Goal: Task Accomplishment & Management: Manage account settings

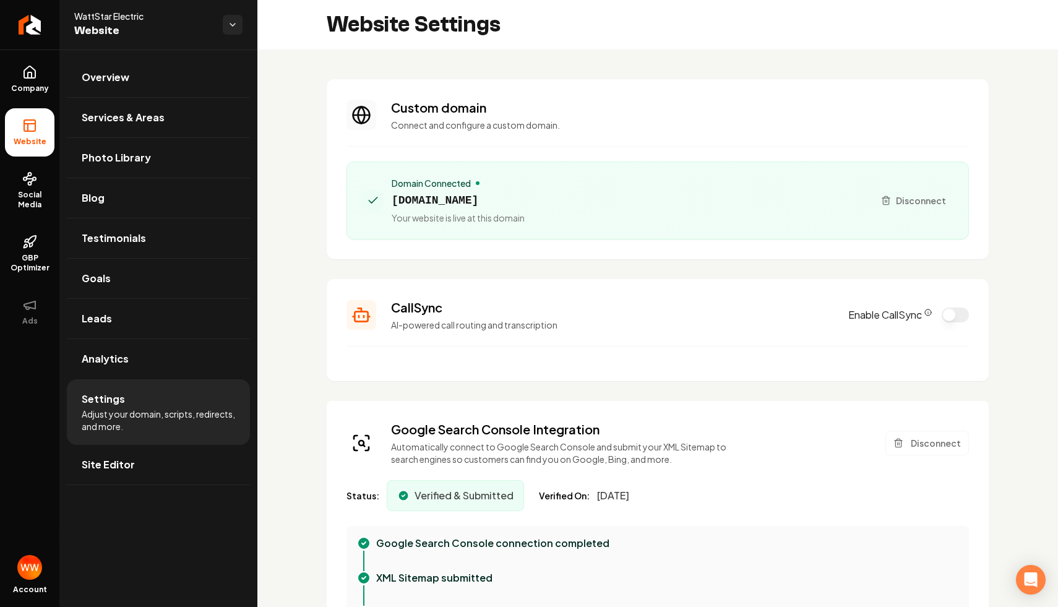
scroll to position [111, 0]
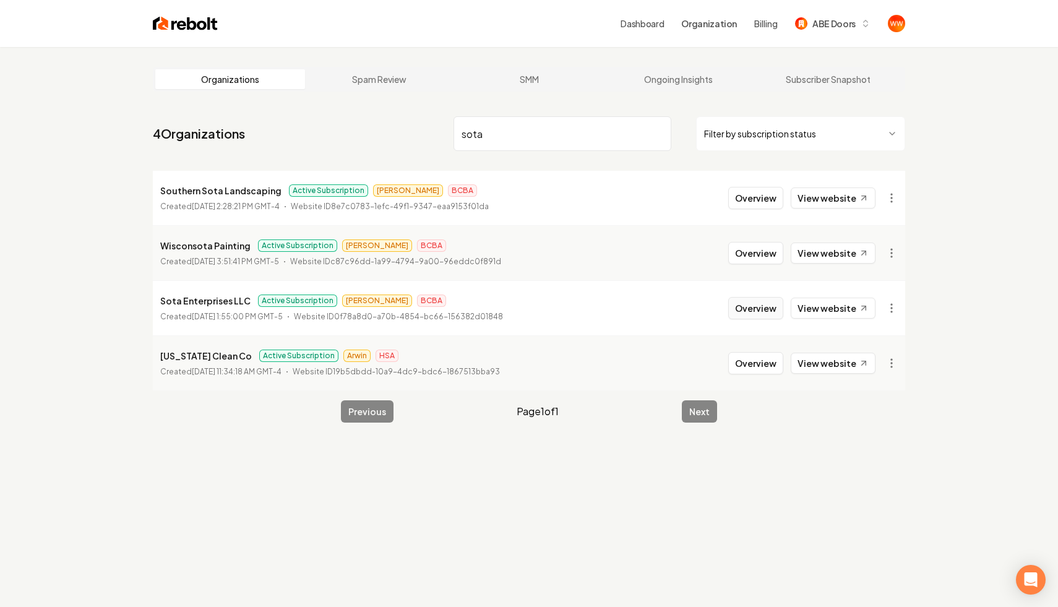
type input "sota"
click at [766, 301] on button "Overview" at bounding box center [755, 308] width 55 height 22
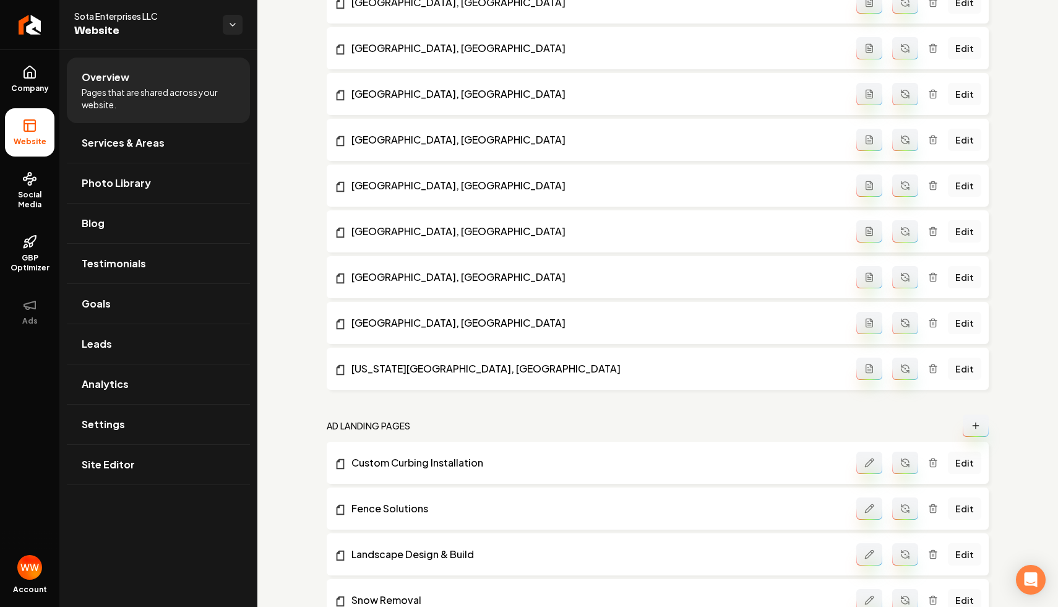
scroll to position [1109, 0]
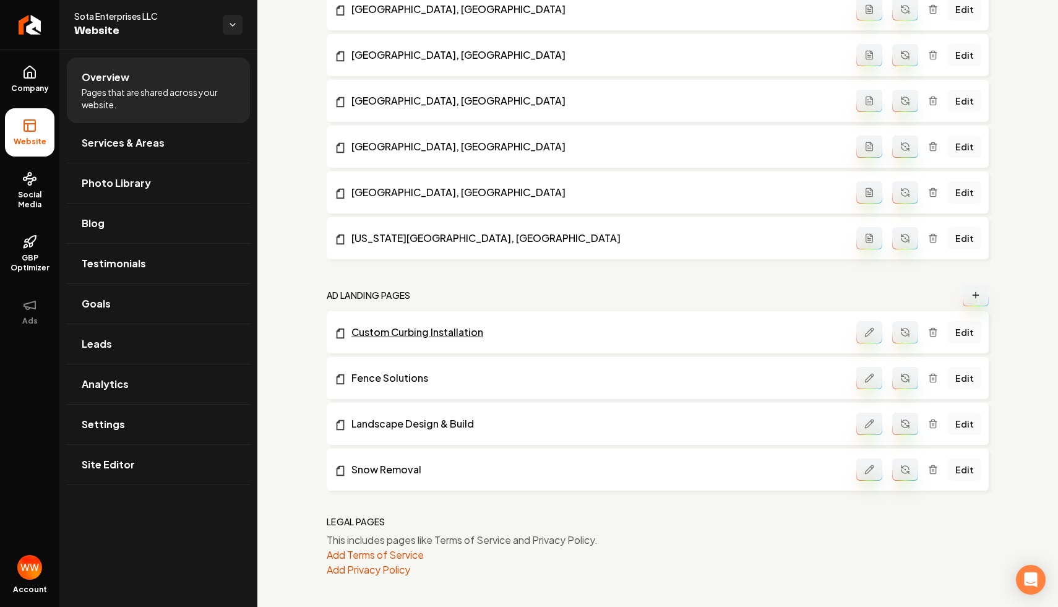
click at [475, 334] on link "Custom Curbing Installation" at bounding box center [595, 332] width 522 height 15
click at [870, 469] on icon "Main content area" at bounding box center [869, 469] width 8 height 8
click at [385, 463] on link "Snow Removal" at bounding box center [595, 469] width 522 height 15
click at [971, 475] on link "Edit" at bounding box center [964, 470] width 33 height 22
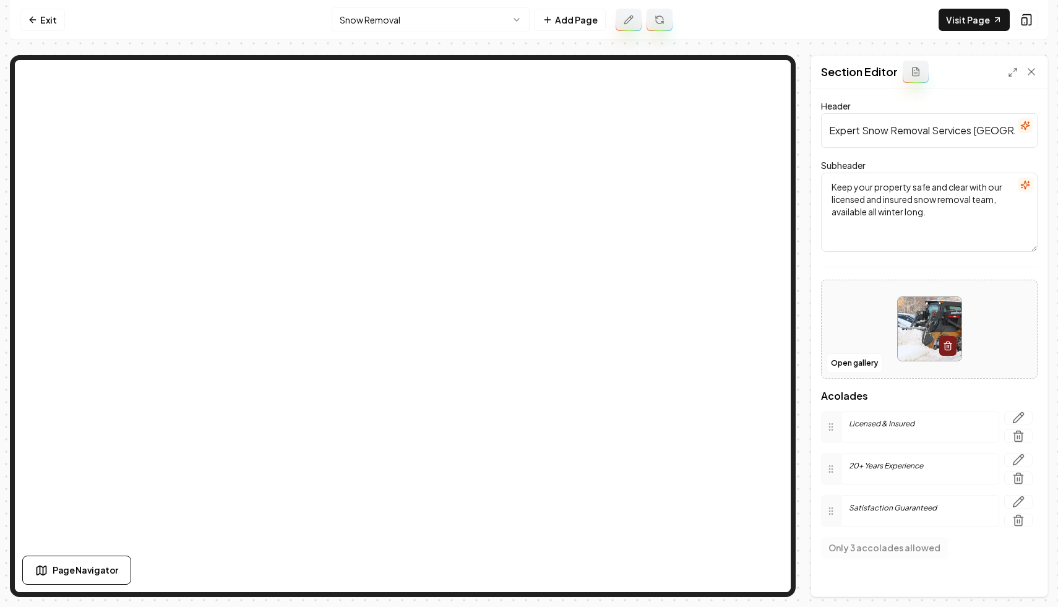
click at [865, 131] on input "Expert Snow Removal Services [GEOGRAPHIC_DATA]" at bounding box center [929, 130] width 217 height 35
type input "Expert Snow Removal Services in [GEOGRAPHIC_DATA]"
click at [1017, 578] on button "Save" at bounding box center [1019, 575] width 37 height 22
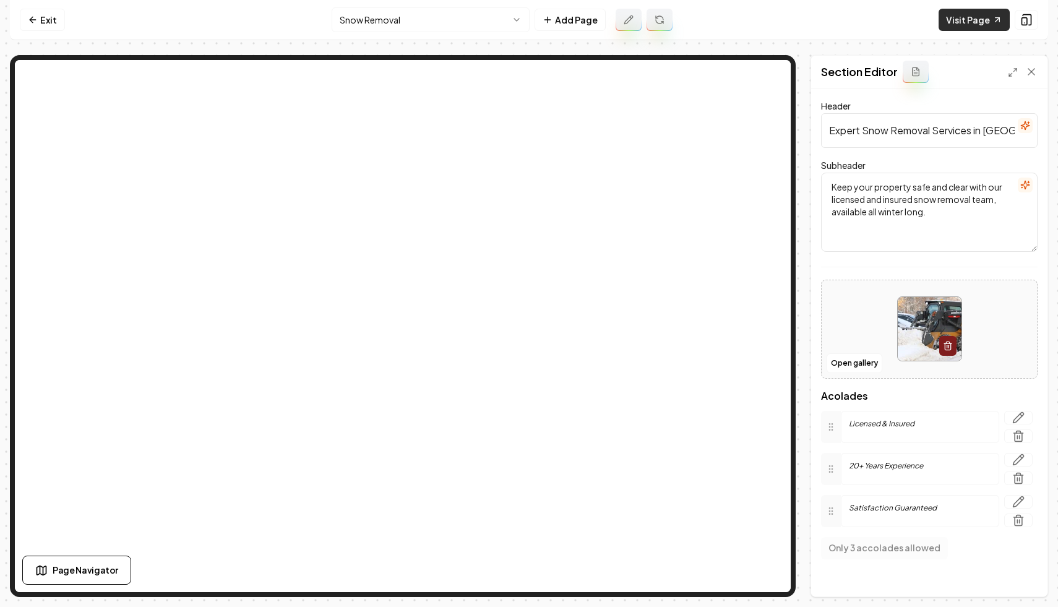
click at [966, 14] on link "Visit Page" at bounding box center [974, 20] width 71 height 22
click at [41, 27] on link "Exit" at bounding box center [42, 20] width 45 height 22
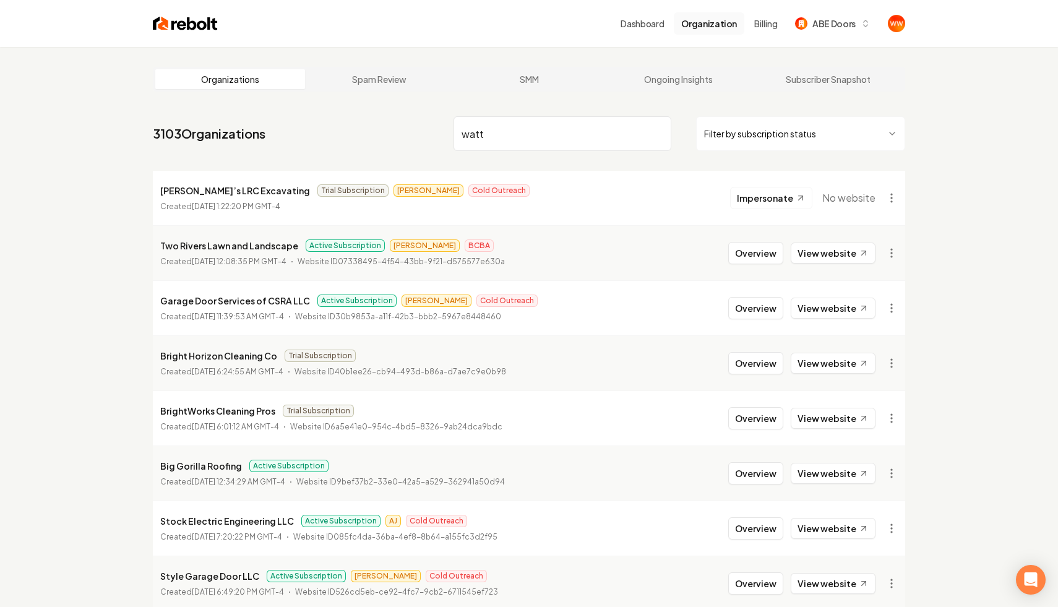
type input "watt"
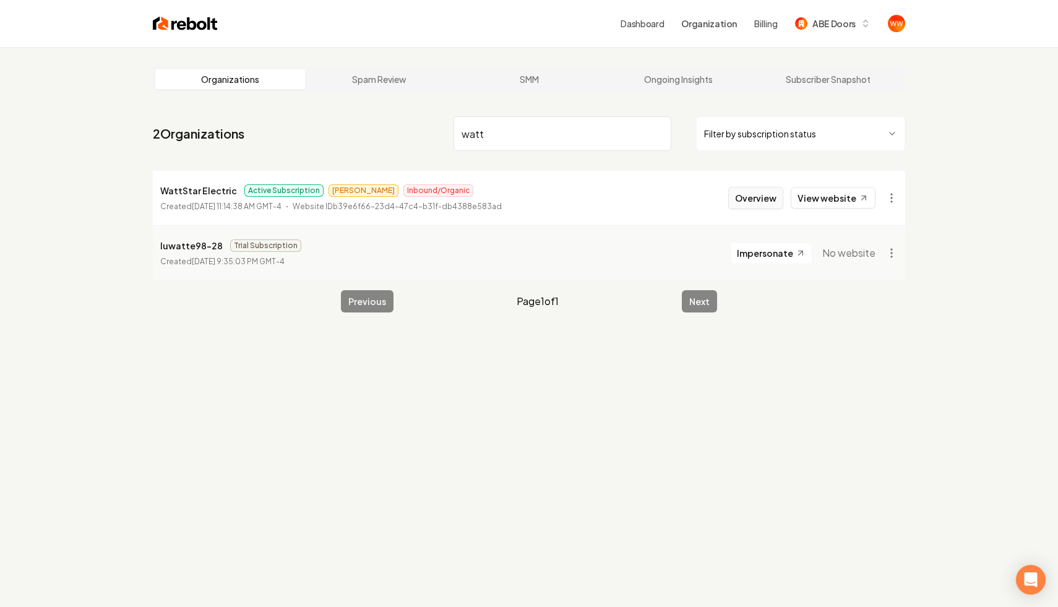
click at [746, 192] on button "Overview" at bounding box center [755, 198] width 55 height 22
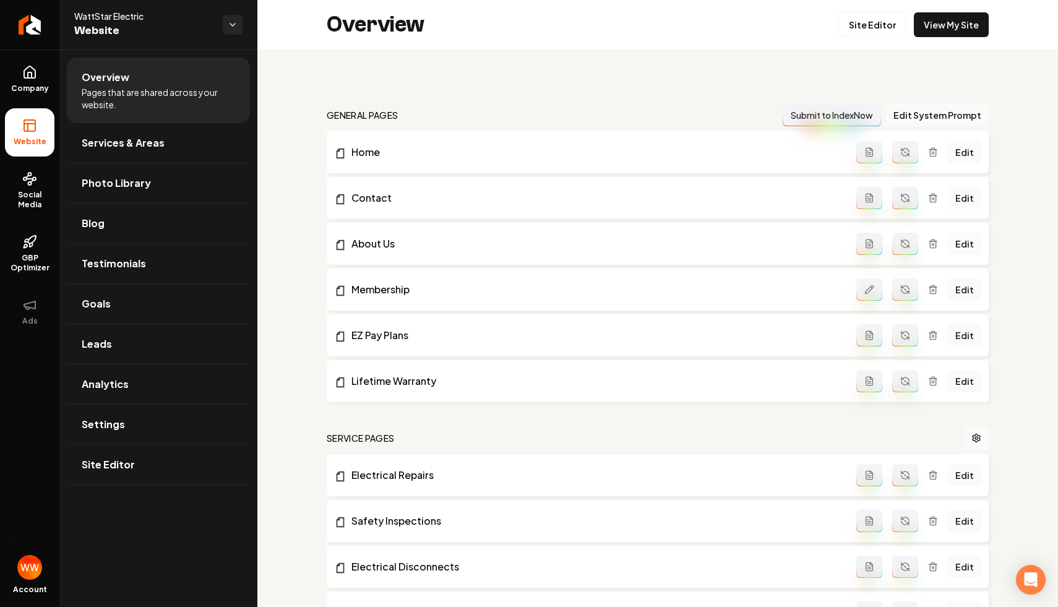
click at [958, 191] on link "Edit" at bounding box center [964, 198] width 33 height 22
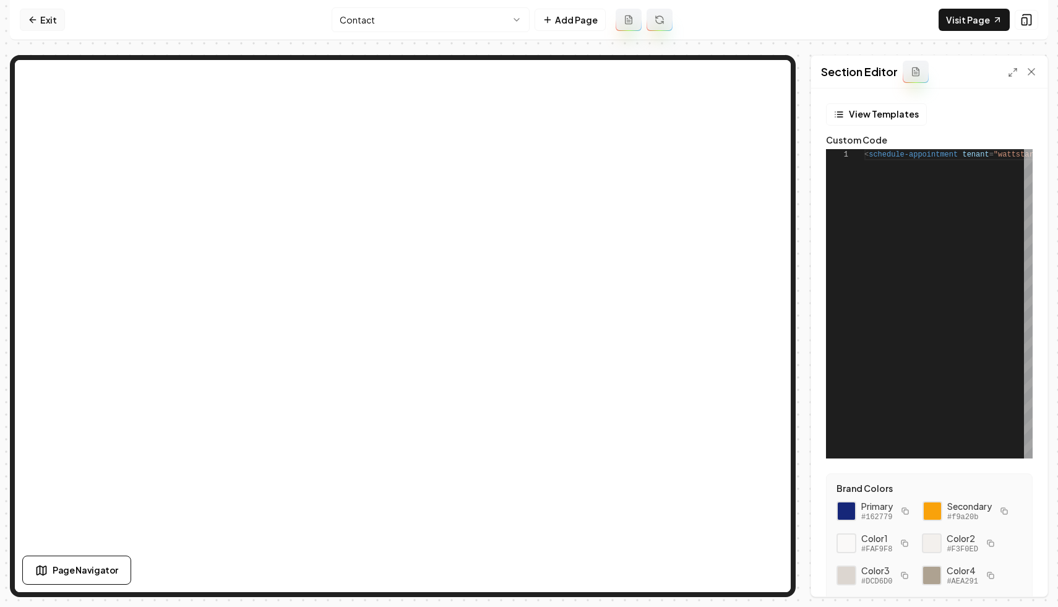
click at [40, 15] on link "Exit" at bounding box center [42, 20] width 45 height 22
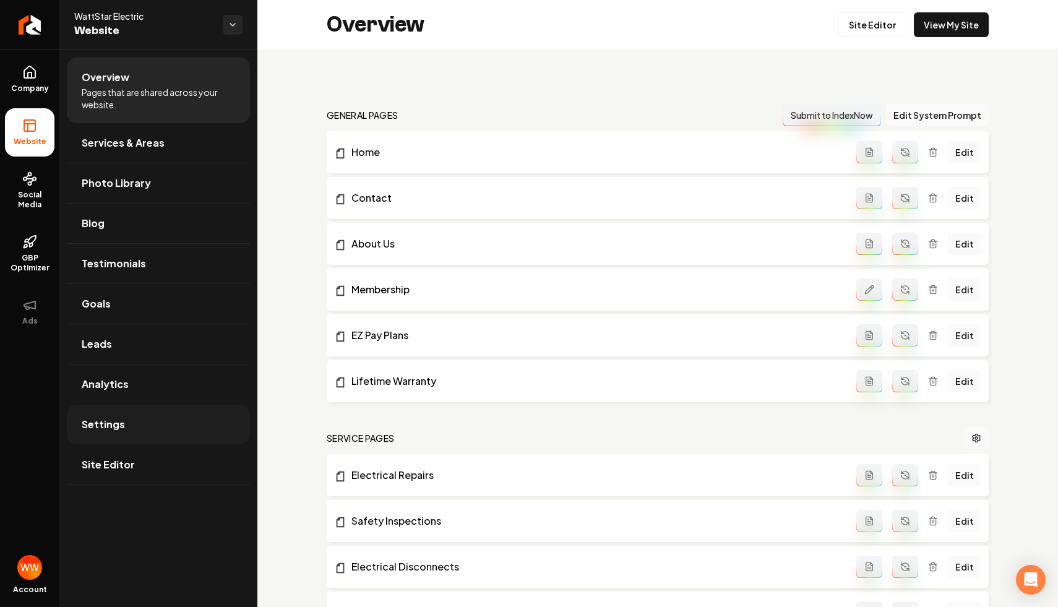
click at [148, 428] on link "Settings" at bounding box center [158, 425] width 183 height 40
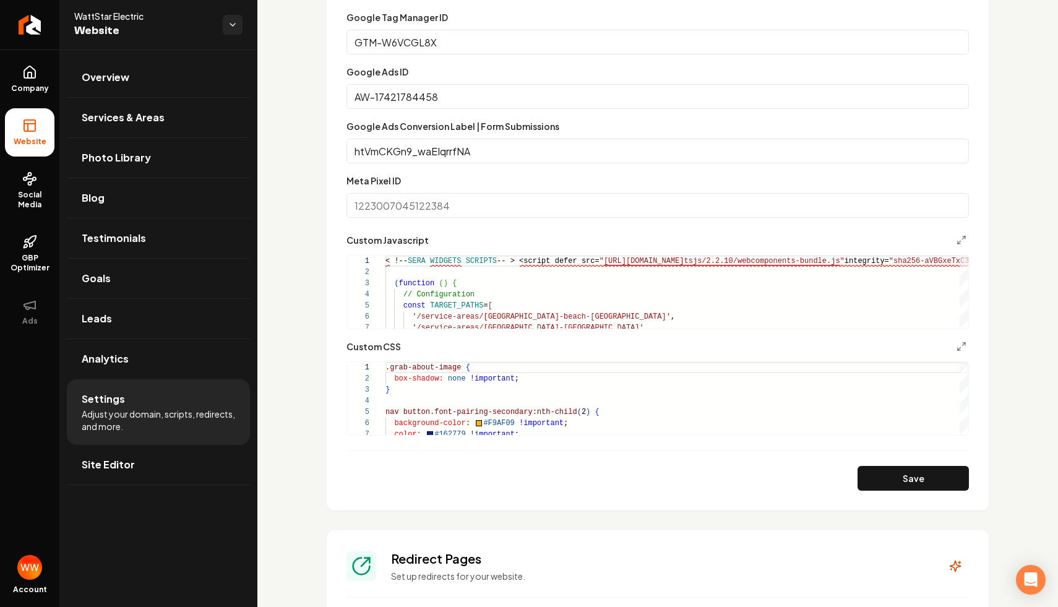
scroll to position [799, 0]
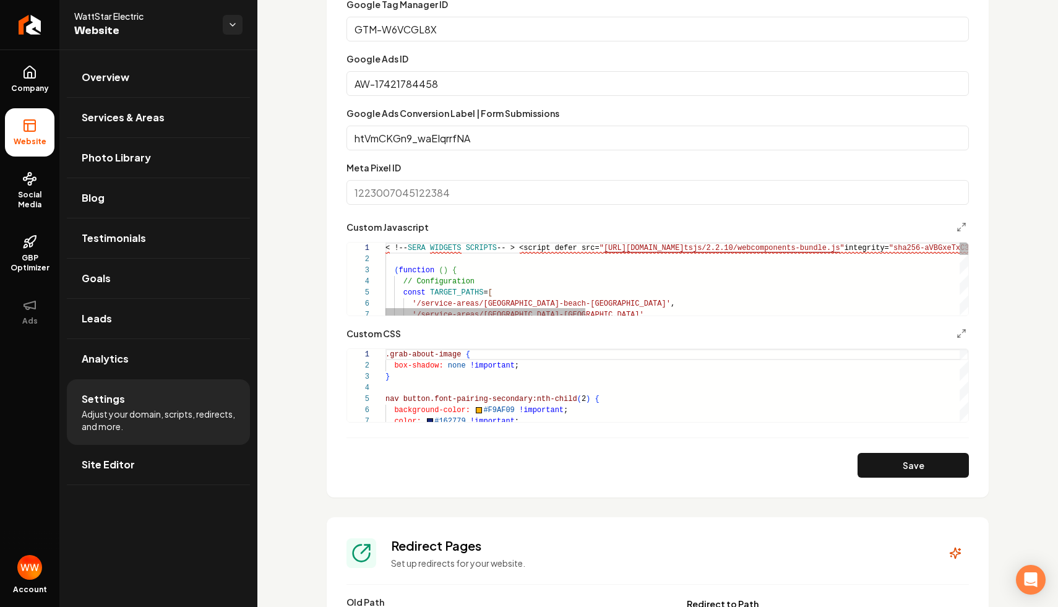
type textarea "**********"
